Goal: Information Seeking & Learning: Learn about a topic

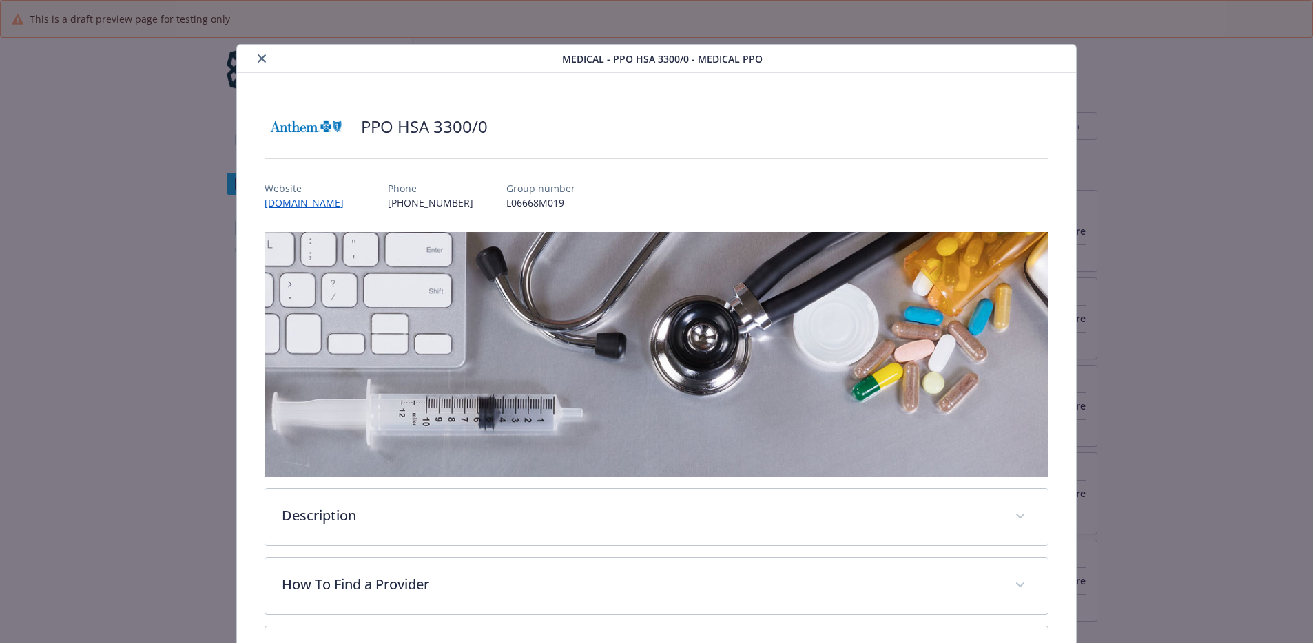
scroll to position [539, 0]
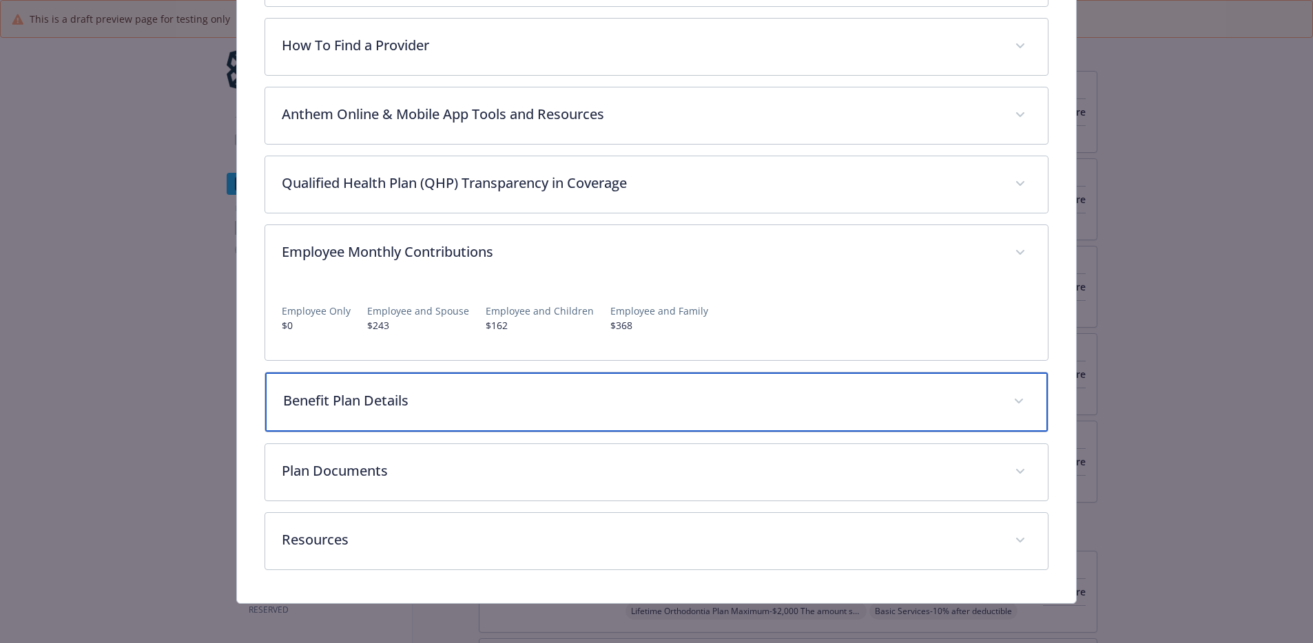
click at [563, 422] on div "Benefit Plan Details" at bounding box center [656, 402] width 783 height 59
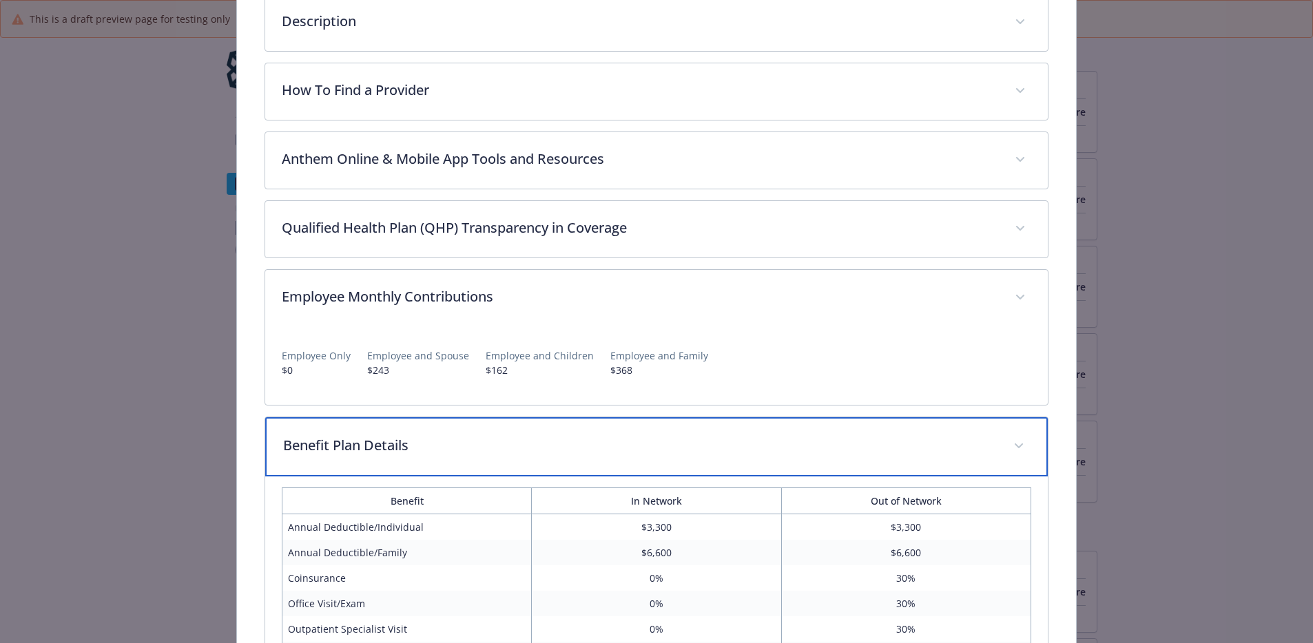
scroll to position [63, 0]
